Goal: Information Seeking & Learning: Learn about a topic

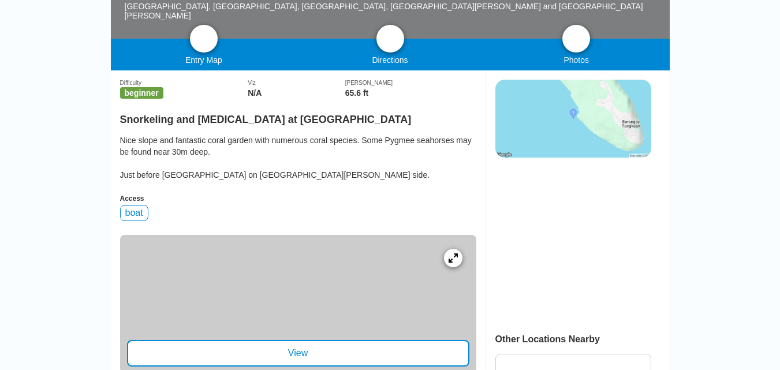
scroll to position [231, 0]
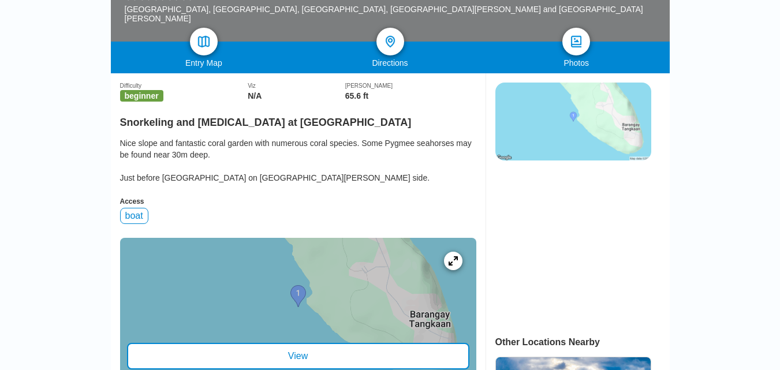
click at [552, 102] on img at bounding box center [573, 122] width 156 height 78
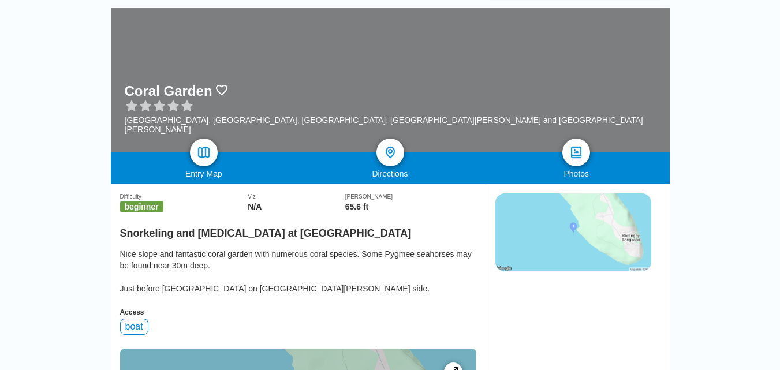
scroll to position [115, 0]
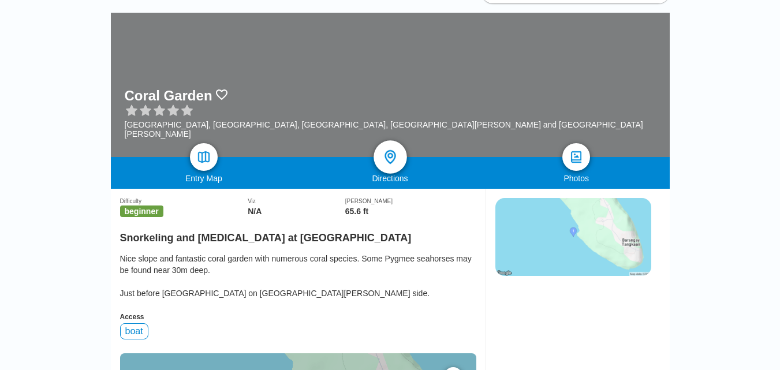
click at [388, 169] on div at bounding box center [389, 156] width 33 height 33
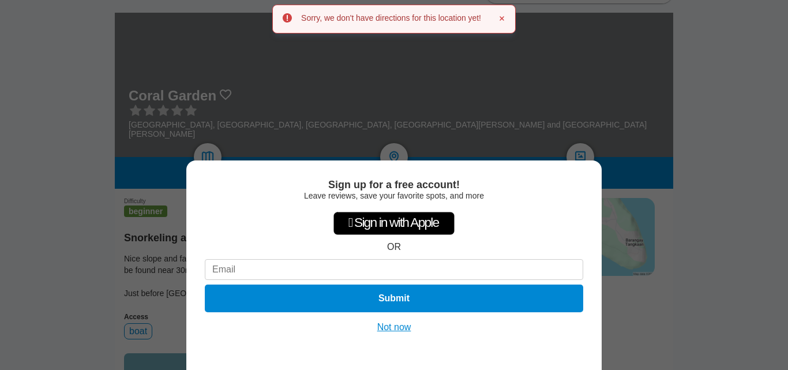
click at [549, 179] on div "Sign up for a free account!" at bounding box center [394, 185] width 379 height 12
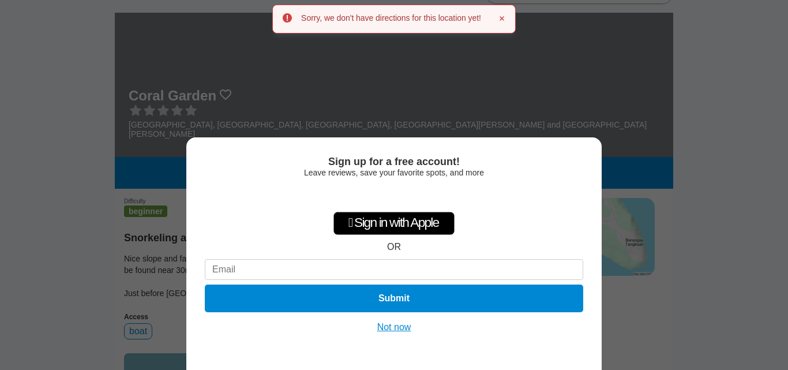
click at [395, 329] on button "Not now" at bounding box center [394, 327] width 41 height 12
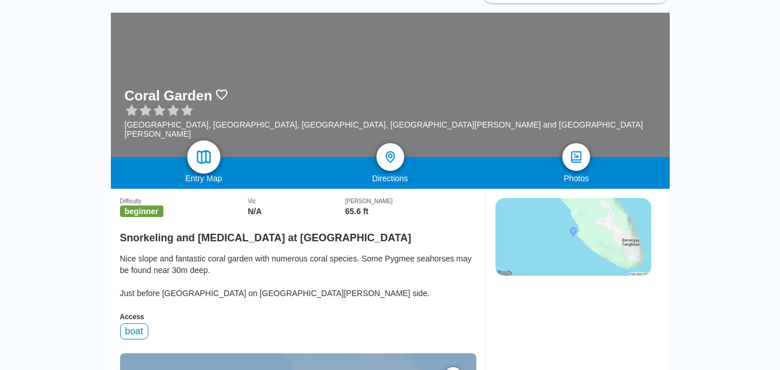
click at [208, 160] on img at bounding box center [203, 157] width 17 height 17
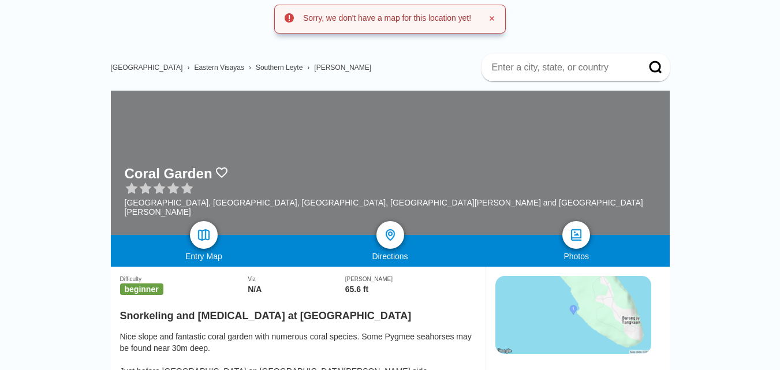
scroll to position [58, 0]
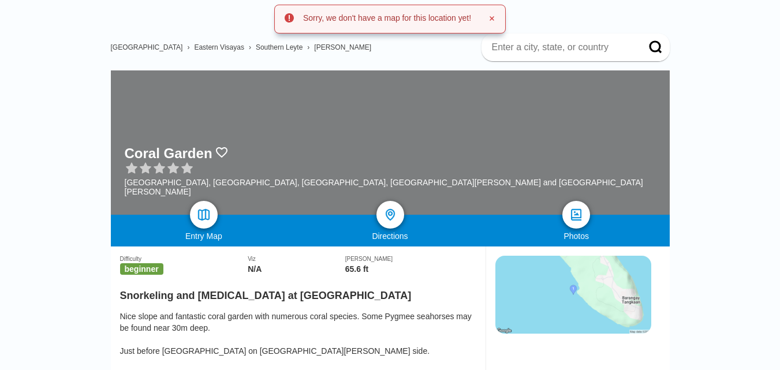
click at [556, 273] on img at bounding box center [573, 295] width 156 height 78
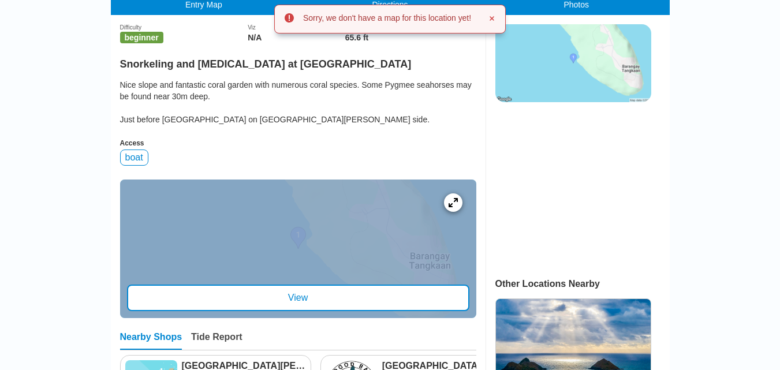
scroll to position [346, 0]
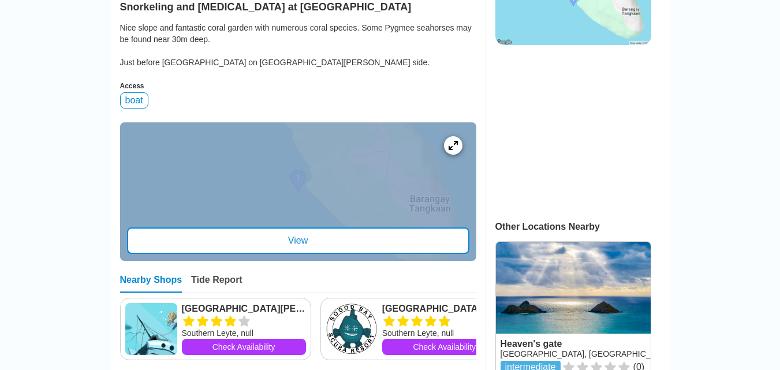
click at [409, 252] on div "View" at bounding box center [298, 240] width 342 height 27
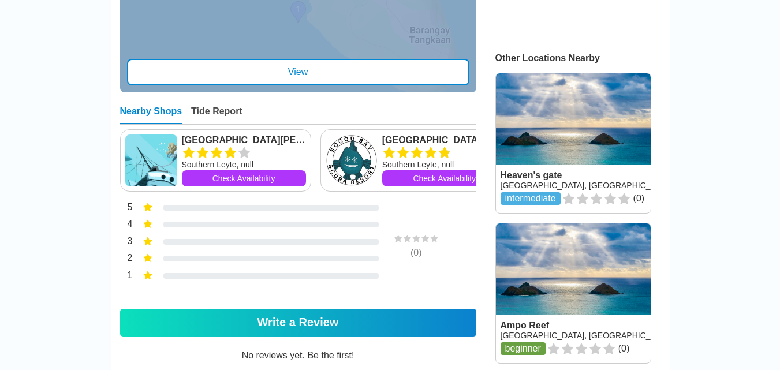
scroll to position [519, 0]
